Goal: Transaction & Acquisition: Book appointment/travel/reservation

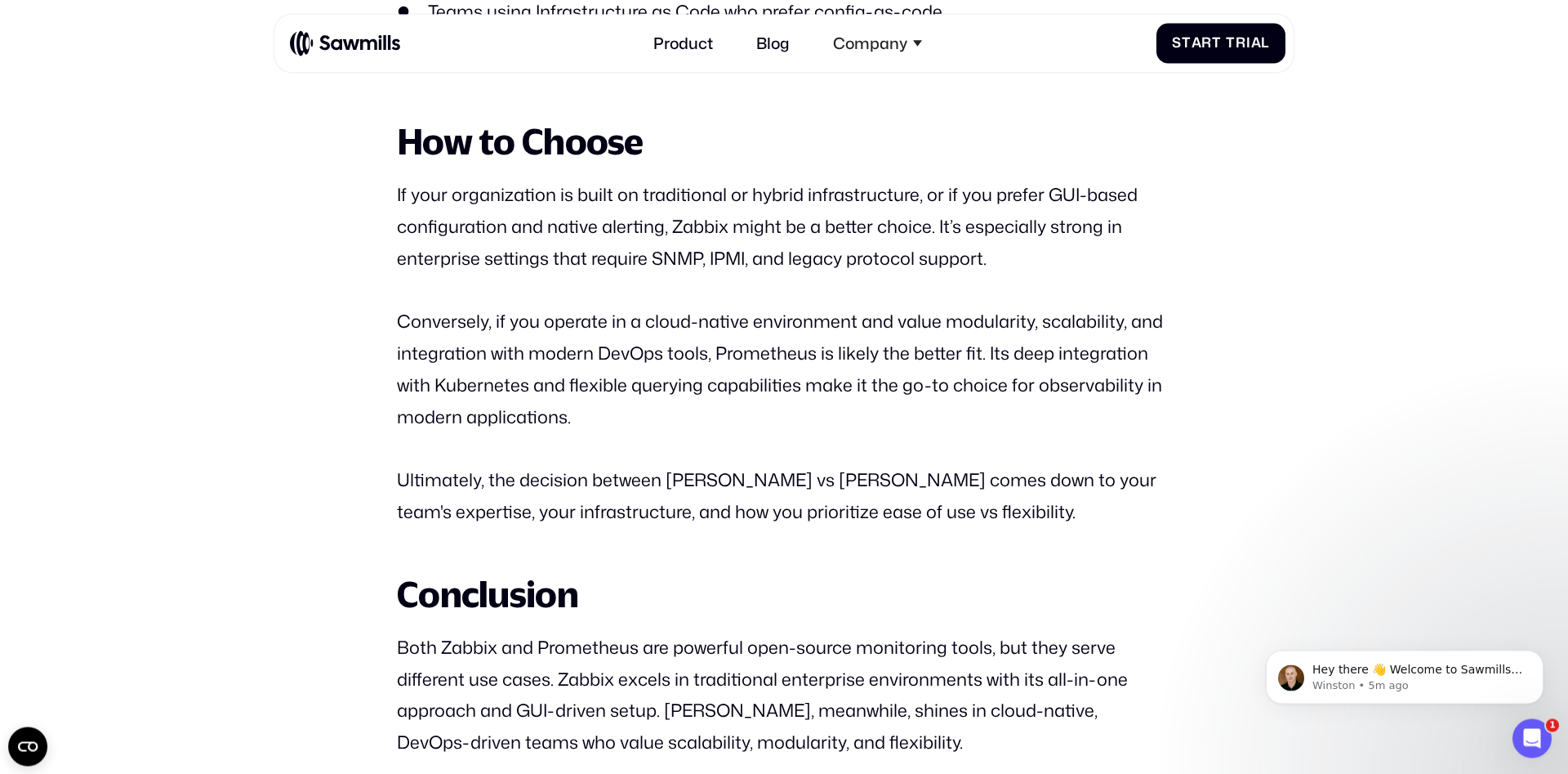
scroll to position [6336, 0]
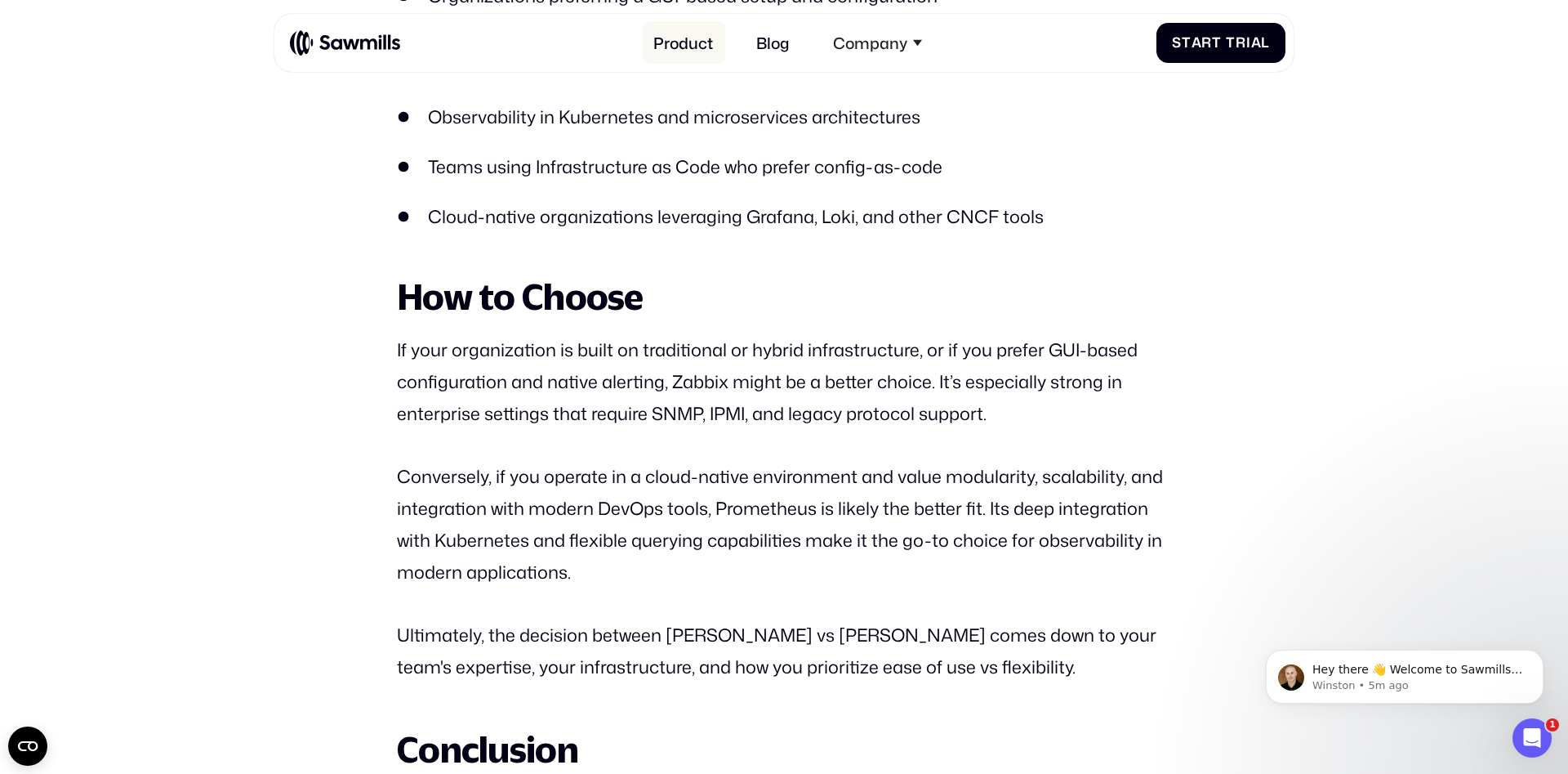
click at [665, 45] on link "Product" at bounding box center [683, 42] width 83 height 42
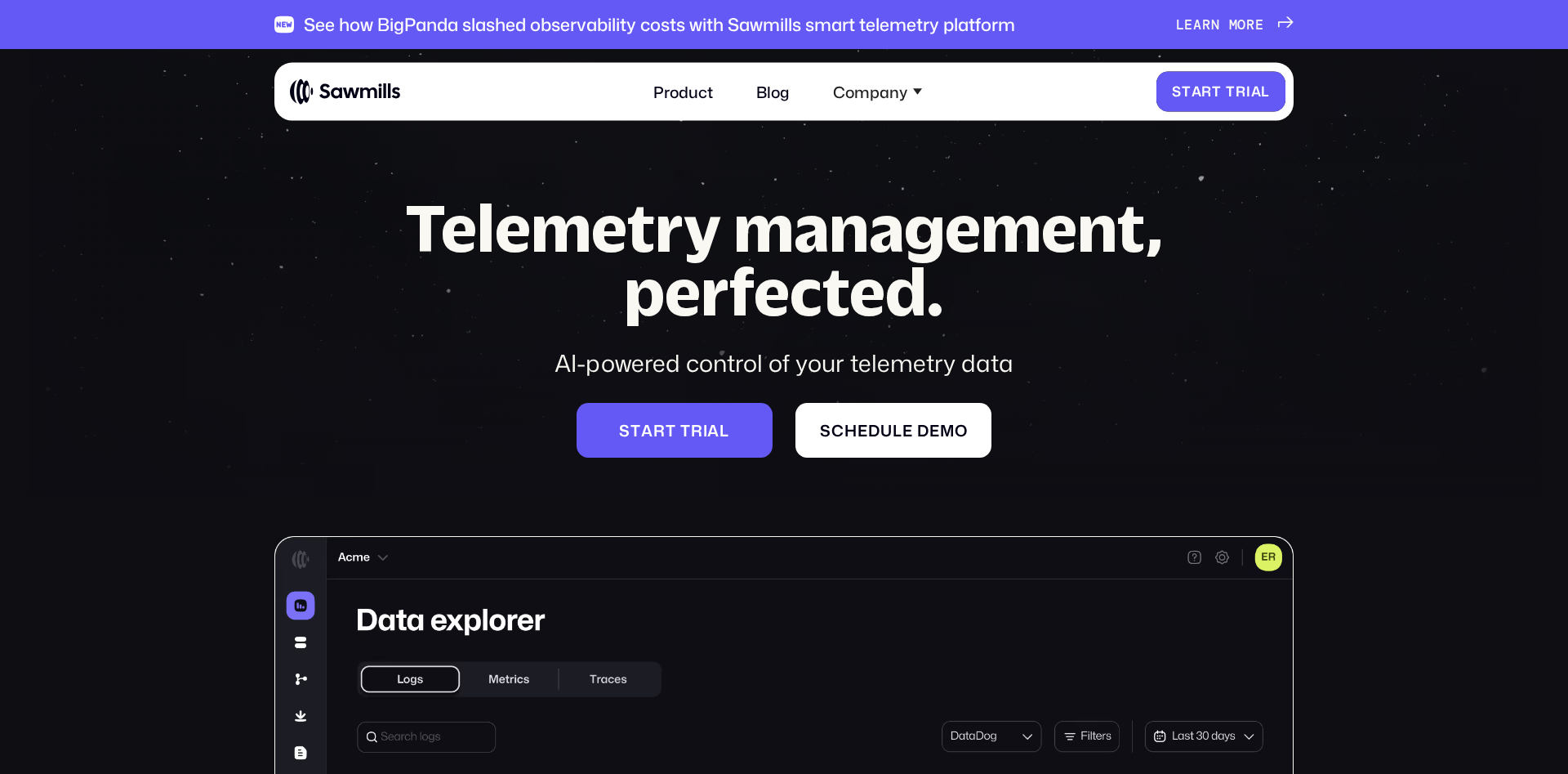
click at [1265, 88] on span "l" at bounding box center [1266, 91] width 9 height 16
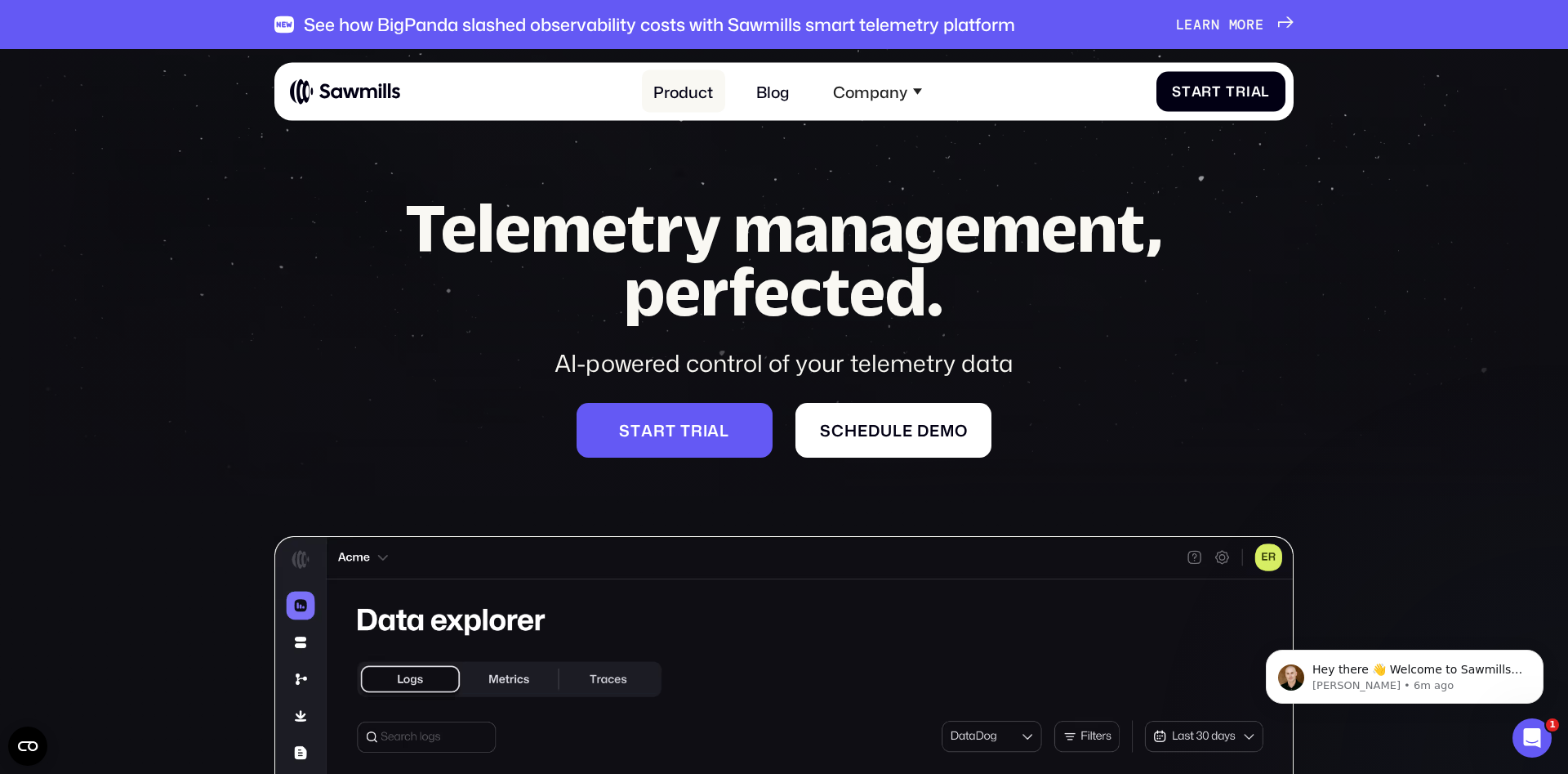
click at [702, 92] on link "Product" at bounding box center [683, 91] width 83 height 42
click at [794, 89] on link "Blog" at bounding box center [773, 91] width 57 height 42
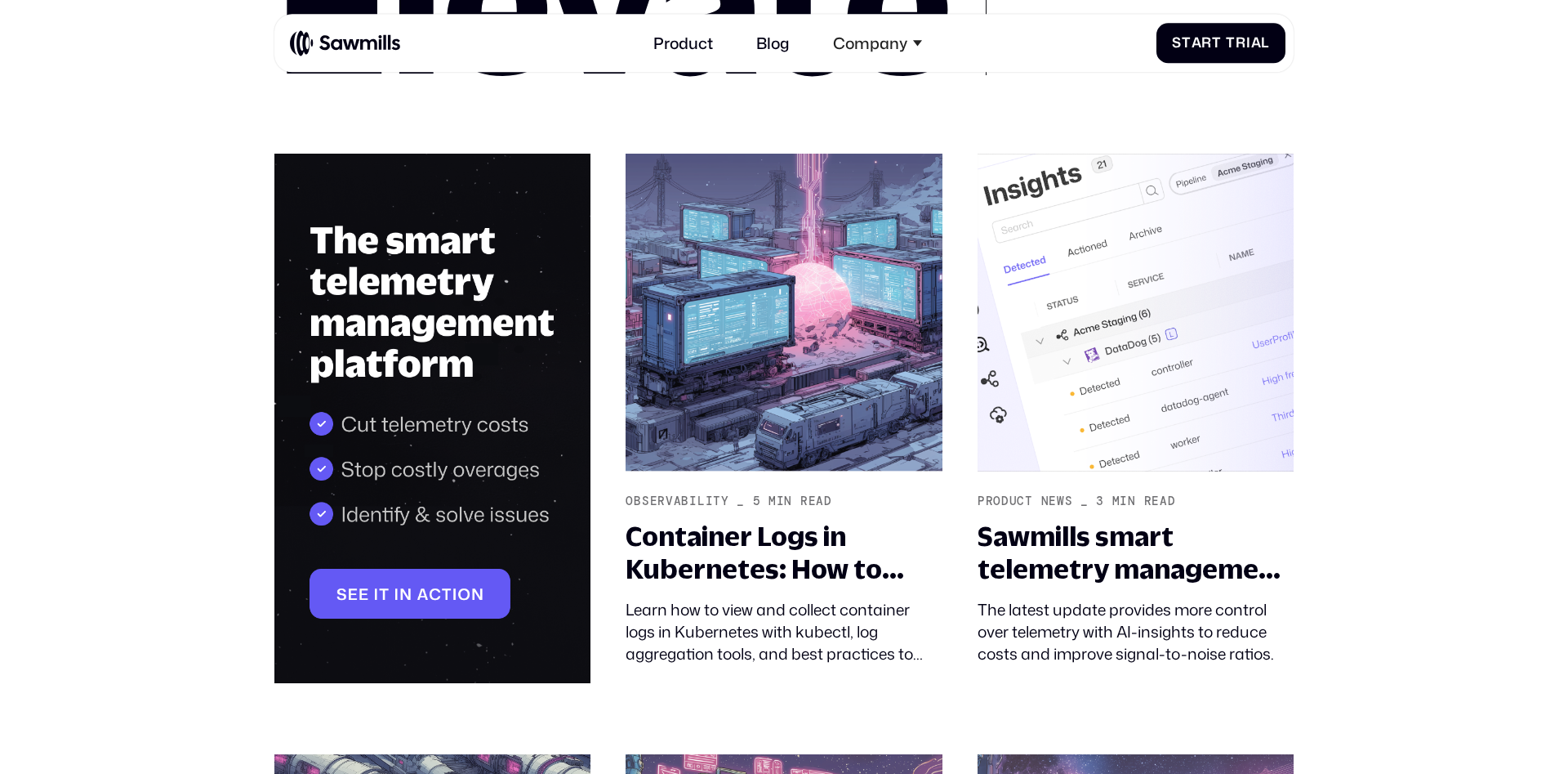
scroll to position [250, 0]
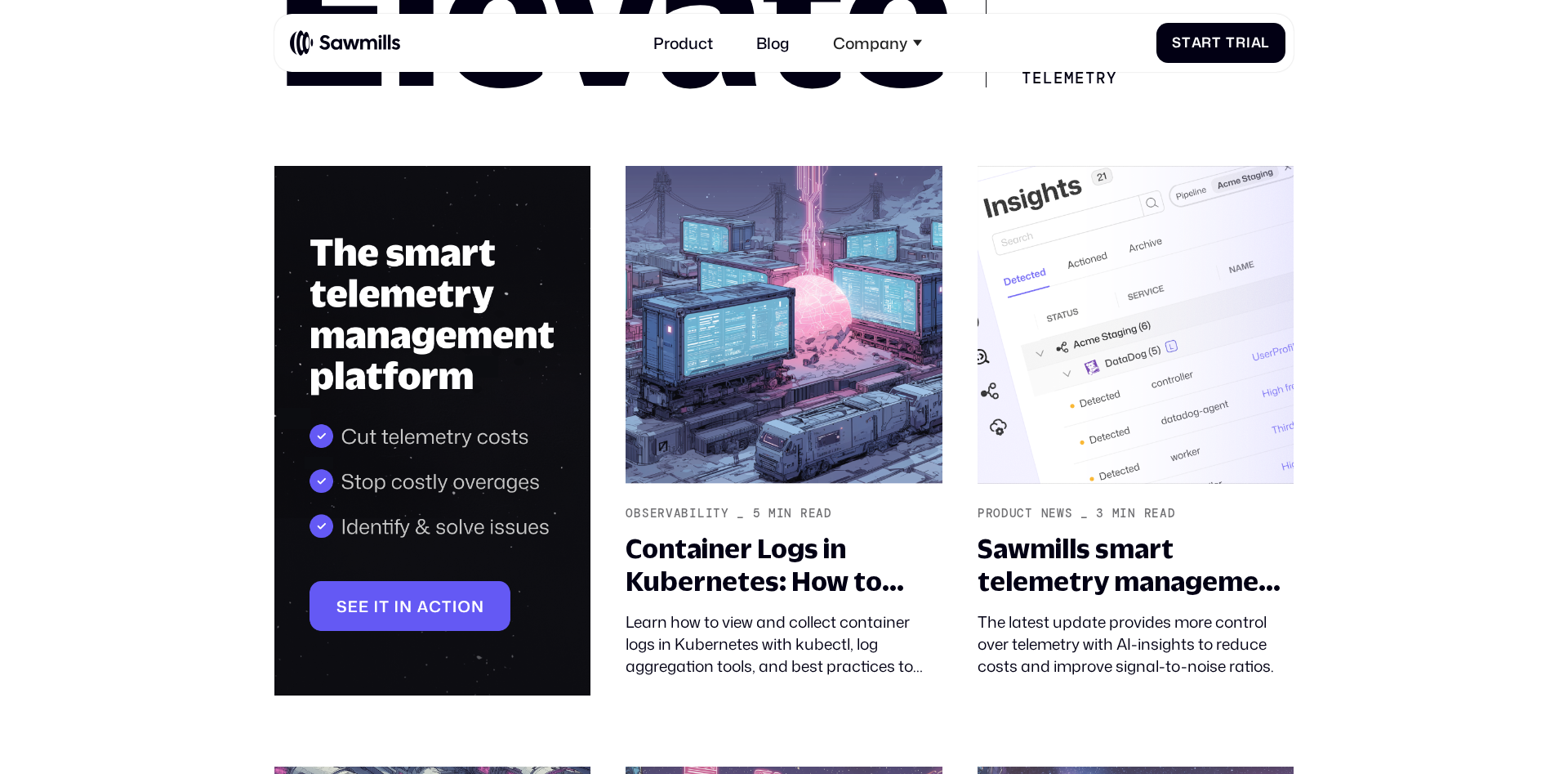
click at [387, 596] on img at bounding box center [432, 431] width 316 height 530
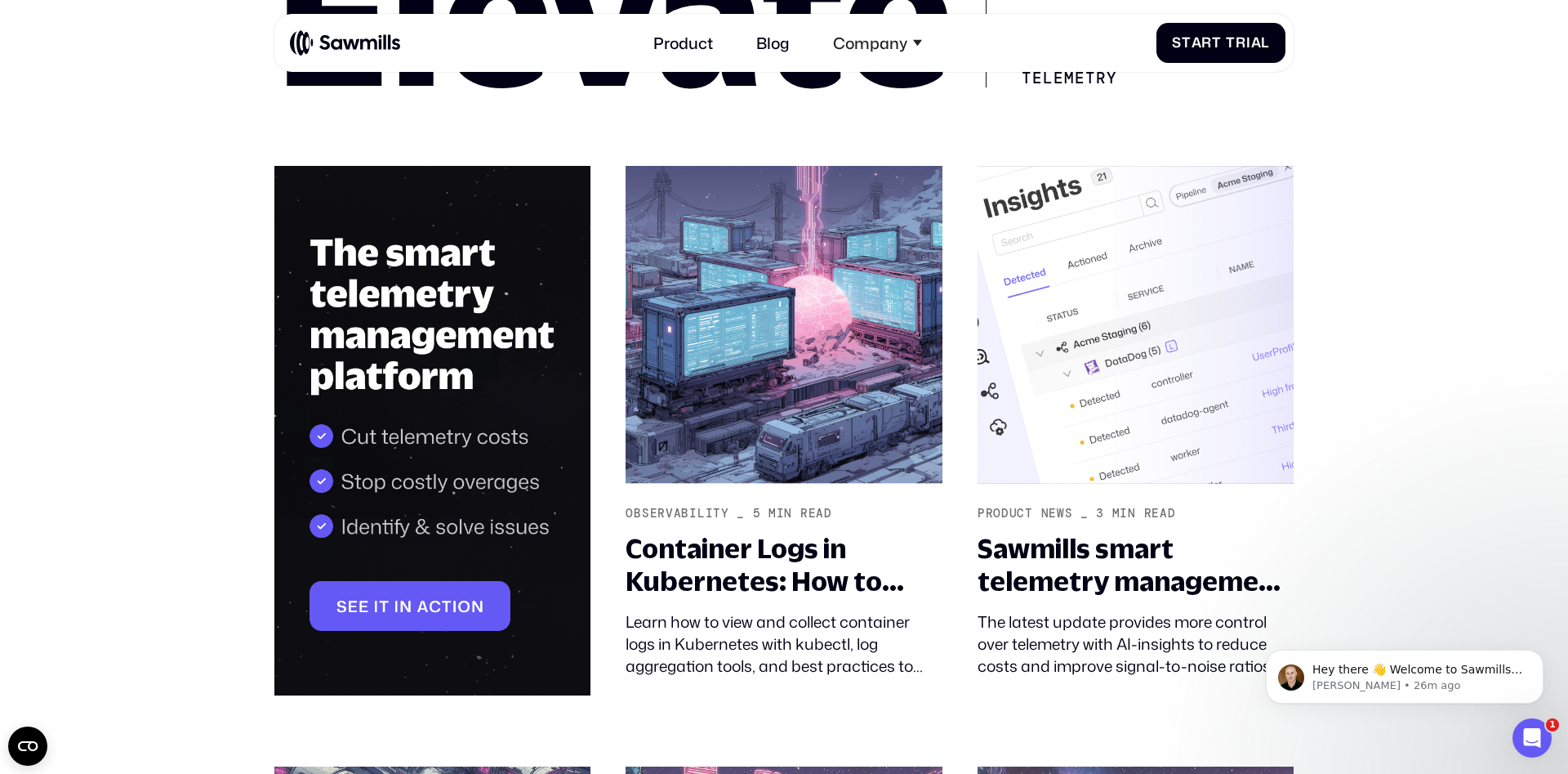
scroll to position [0, 0]
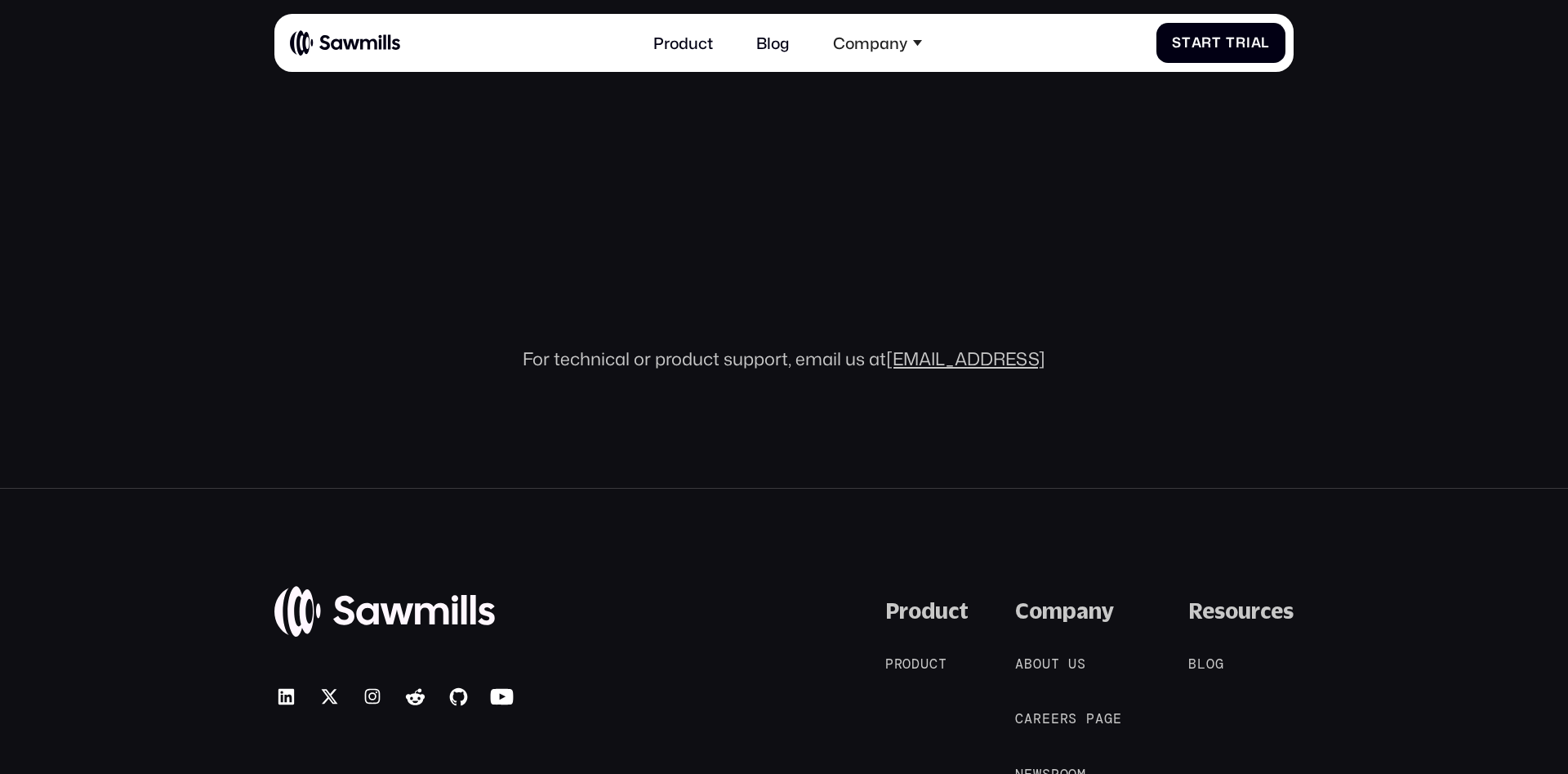
scroll to position [917, 0]
